Goal: Information Seeking & Learning: Learn about a topic

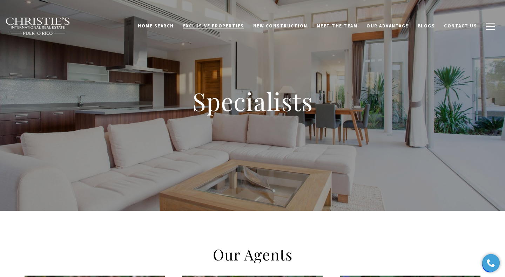
click at [227, 26] on span "Exclusive Properties" at bounding box center [213, 26] width 61 height 6
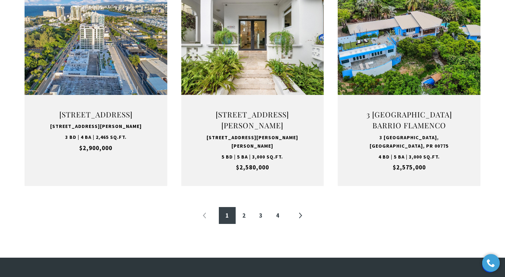
scroll to position [746, 0]
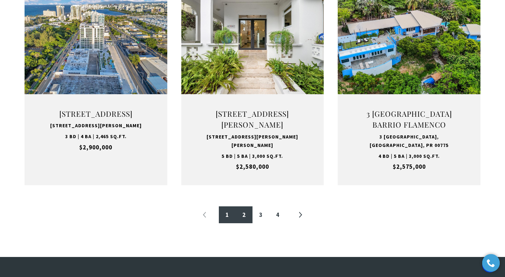
click at [241, 216] on link "2" at bounding box center [244, 214] width 17 height 17
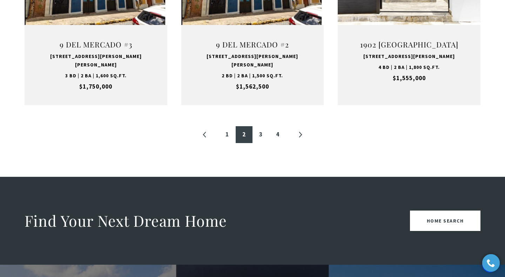
scroll to position [817, 0]
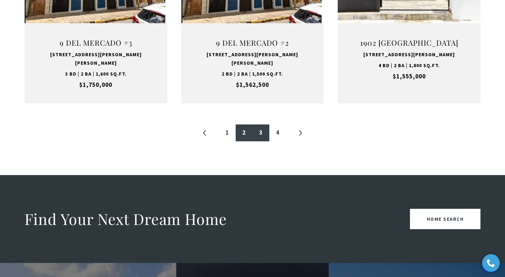
click at [261, 124] on link "3" at bounding box center [261, 132] width 17 height 17
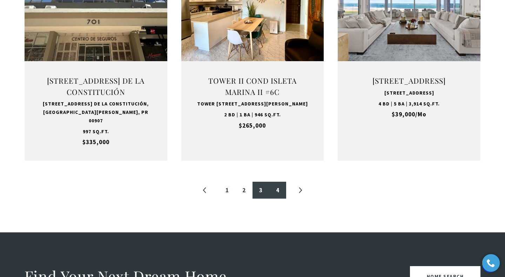
scroll to position [804, 0]
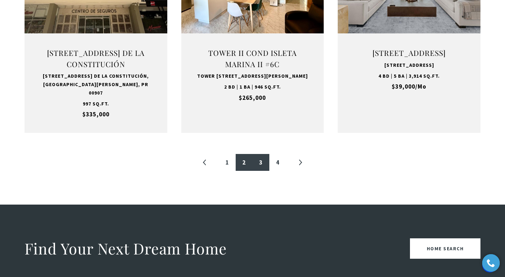
click at [244, 154] on link "2" at bounding box center [244, 162] width 17 height 17
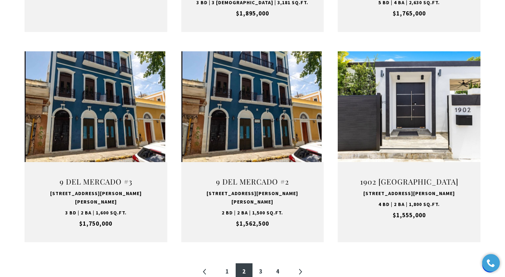
scroll to position [679, 0]
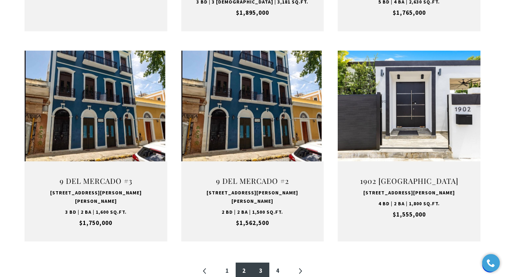
click at [261, 262] on link "3" at bounding box center [261, 270] width 17 height 17
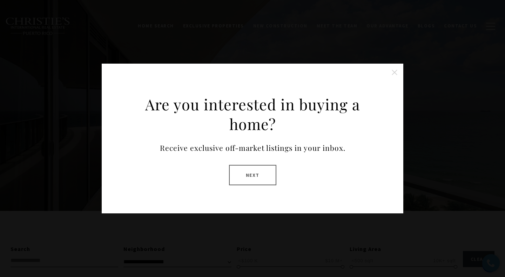
click at [394, 74] on button "Close this option" at bounding box center [395, 72] width 14 height 14
